Goal: Task Accomplishment & Management: Manage account settings

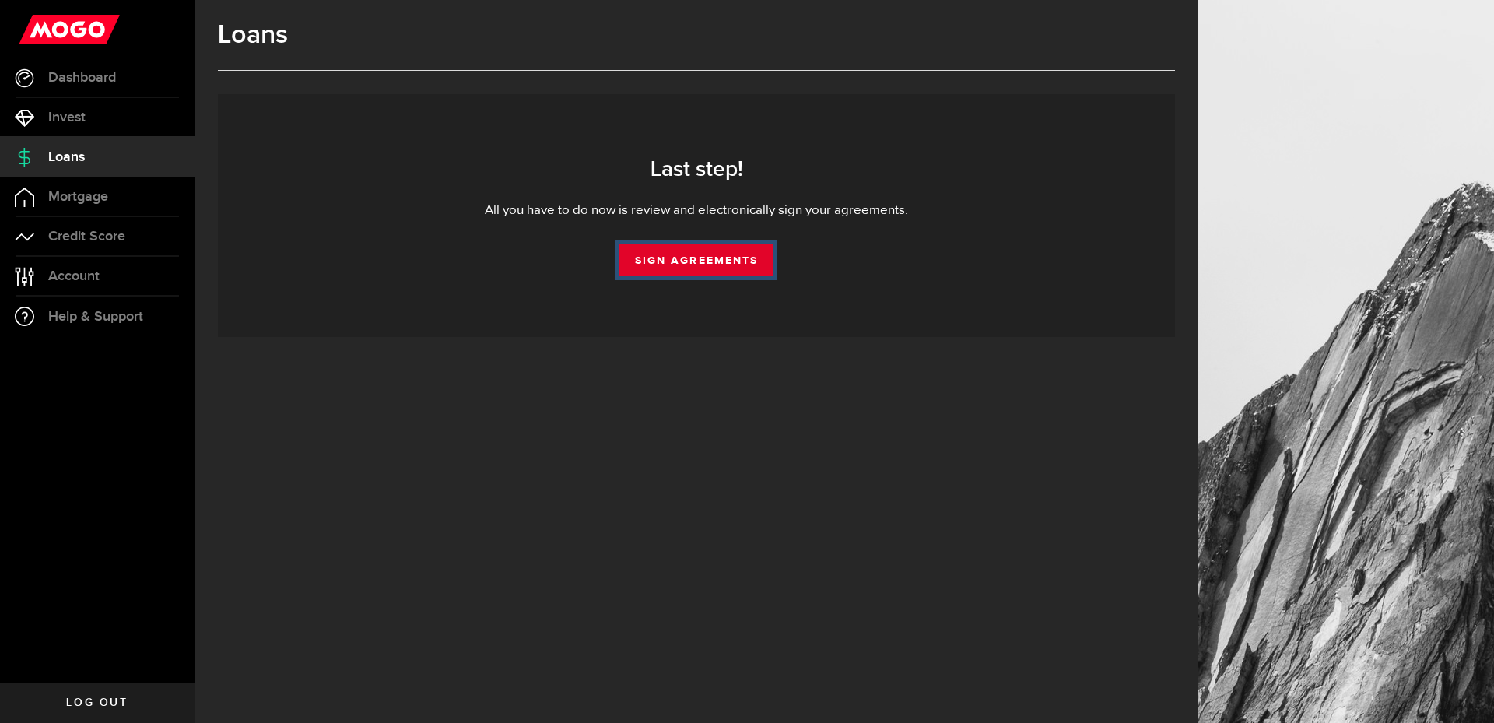
click at [693, 256] on link "Sign Agreements" at bounding box center [696, 260] width 154 height 33
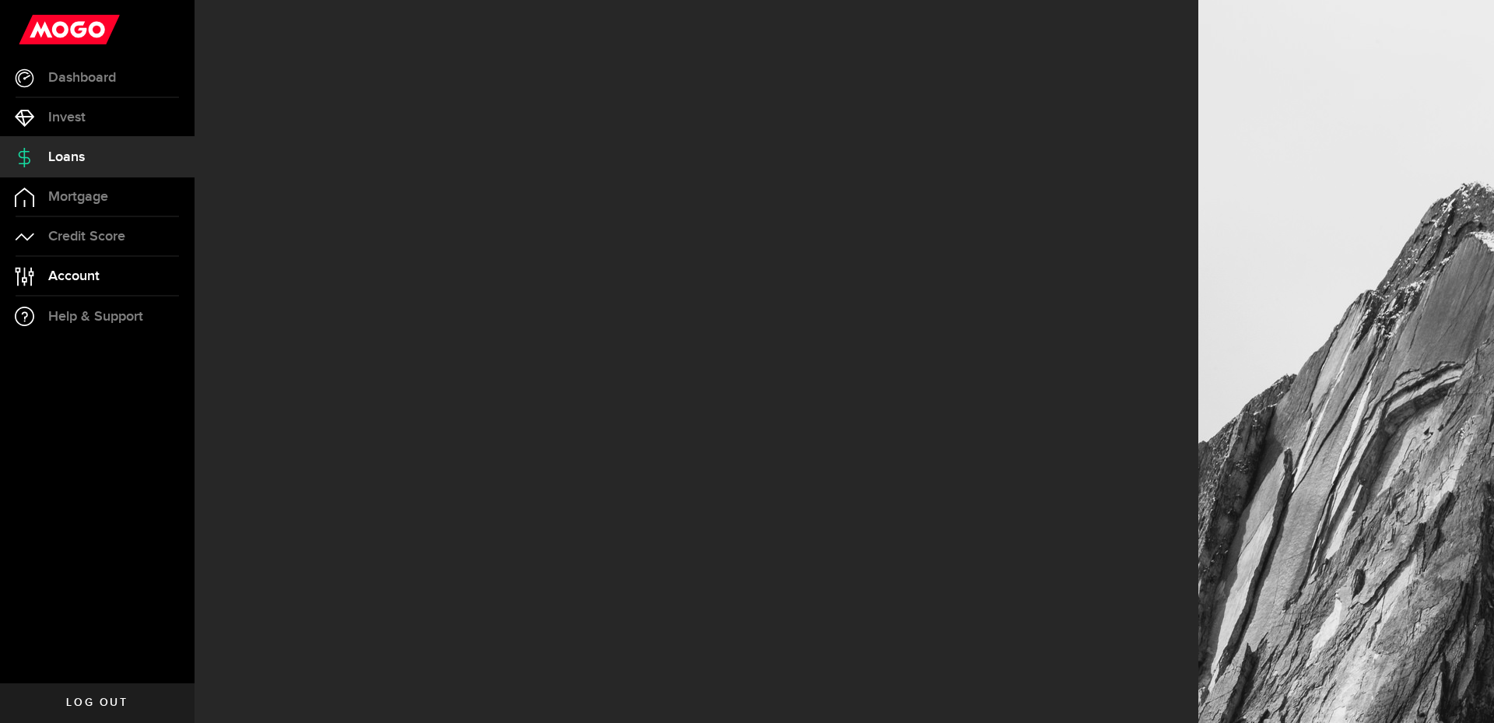
click at [83, 276] on span "Account" at bounding box center [73, 276] width 51 height 14
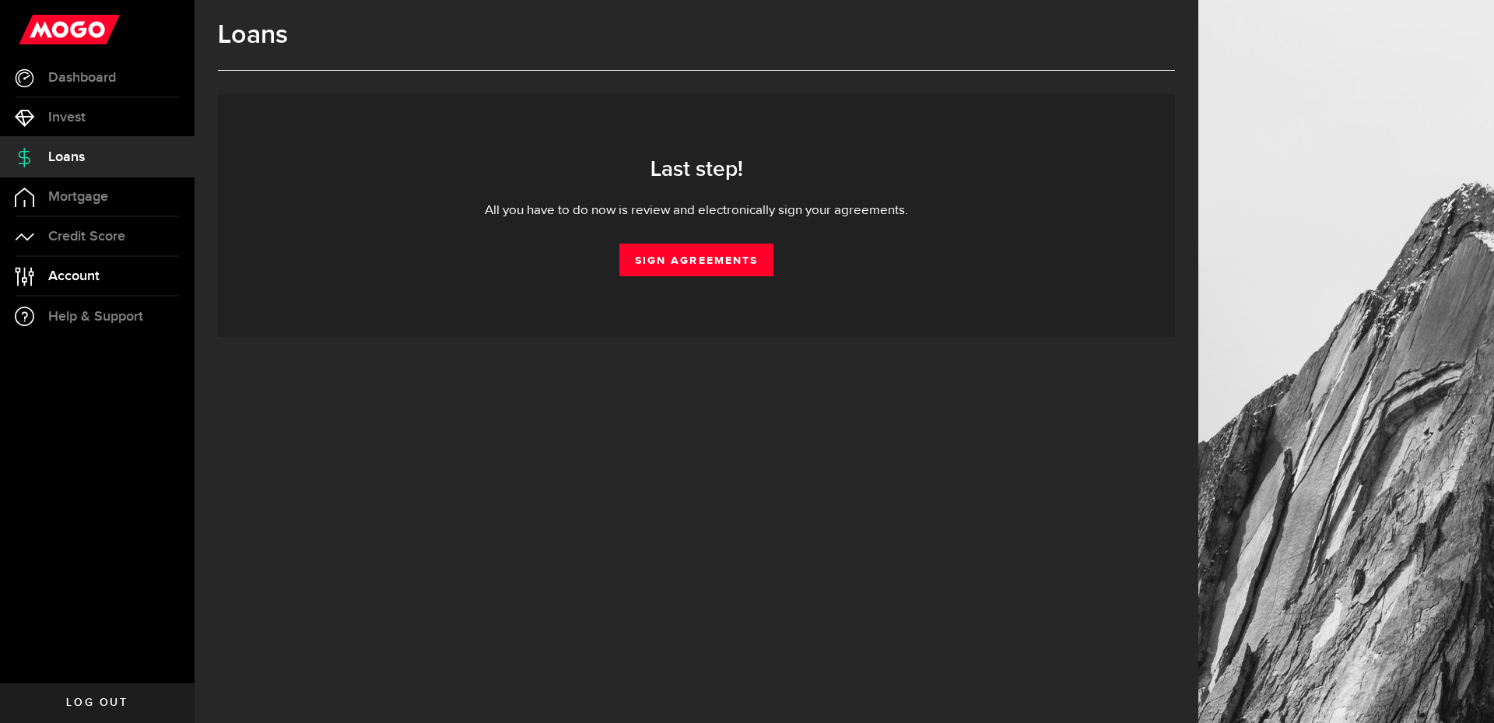
click at [67, 267] on link "Account Compte" at bounding box center [97, 276] width 195 height 39
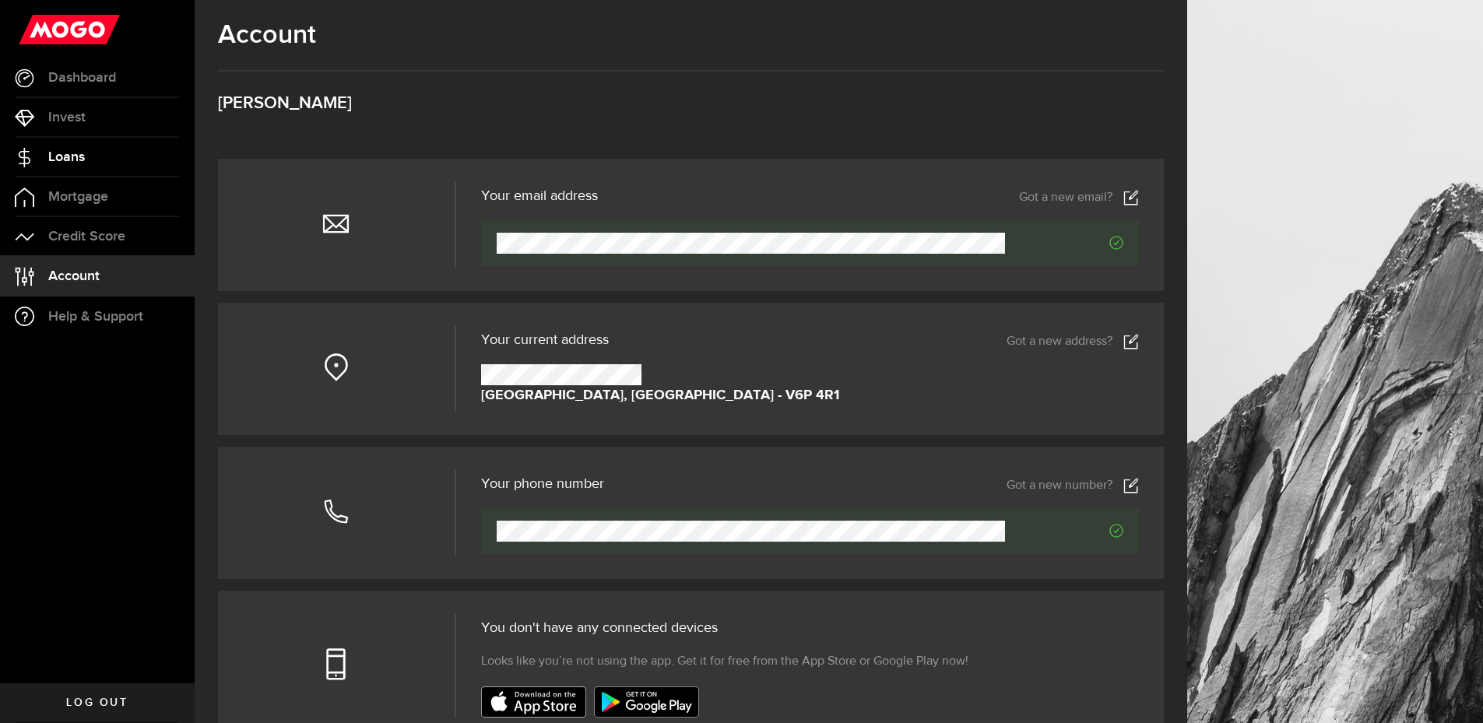
click at [69, 158] on span "Loans" at bounding box center [66, 157] width 37 height 14
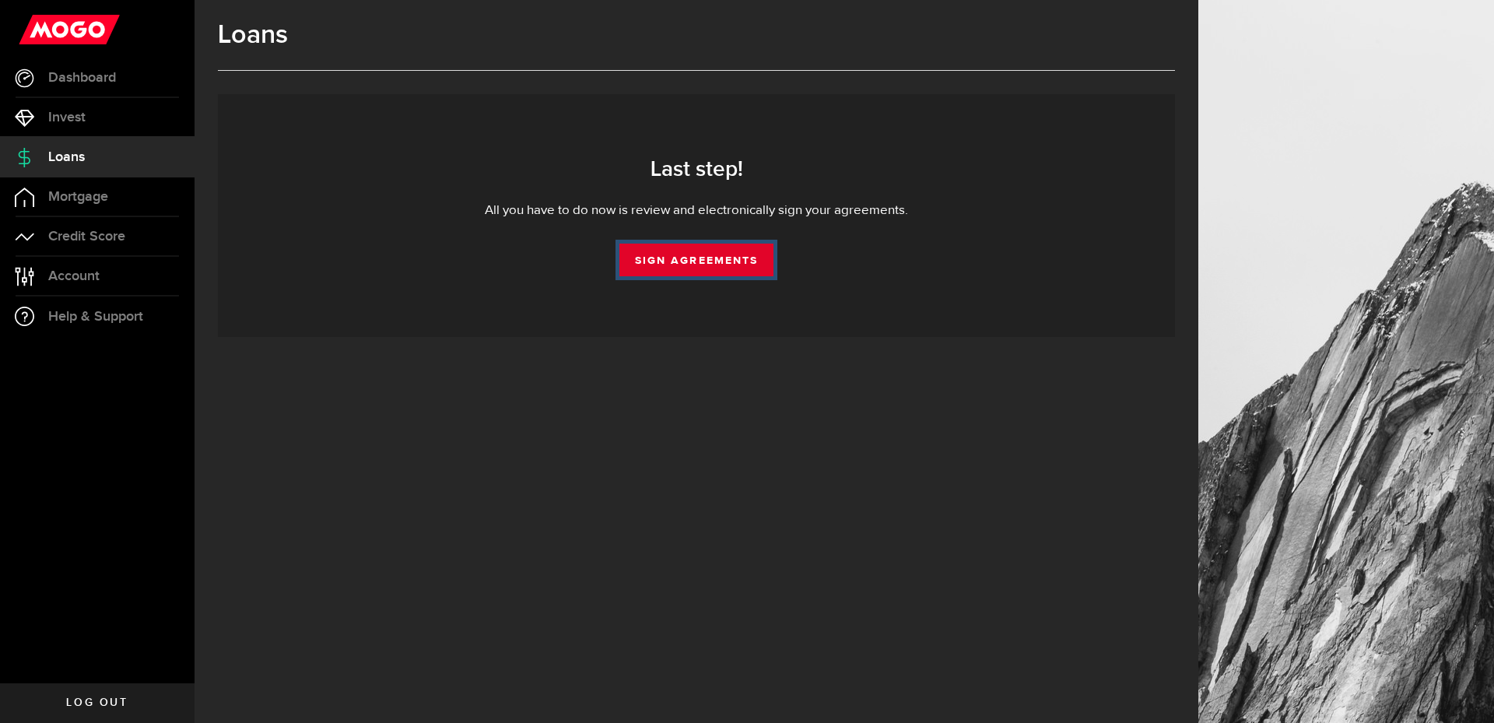
click at [714, 261] on link "Sign Agreements" at bounding box center [696, 260] width 154 height 33
